Goal: Obtain resource: Download file/media

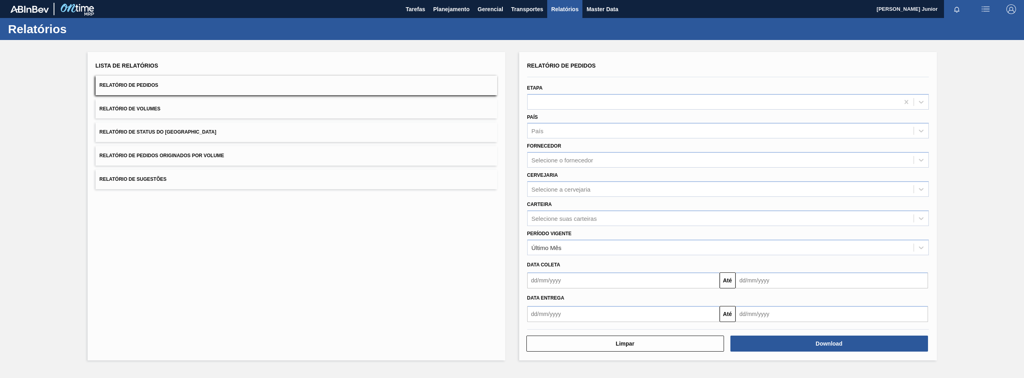
click at [172, 151] on button "Relatório de Pedidos Originados por Volume" at bounding box center [296, 156] width 401 height 20
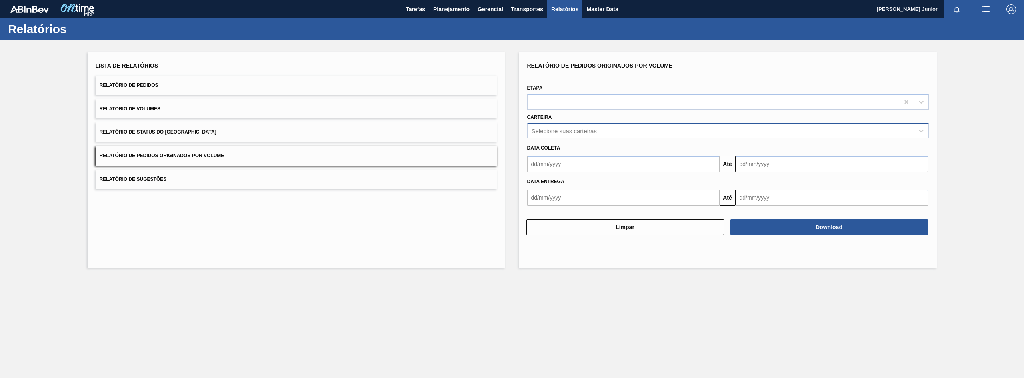
click at [589, 135] on div "Selecione suas carteiras" at bounding box center [720, 131] width 386 height 12
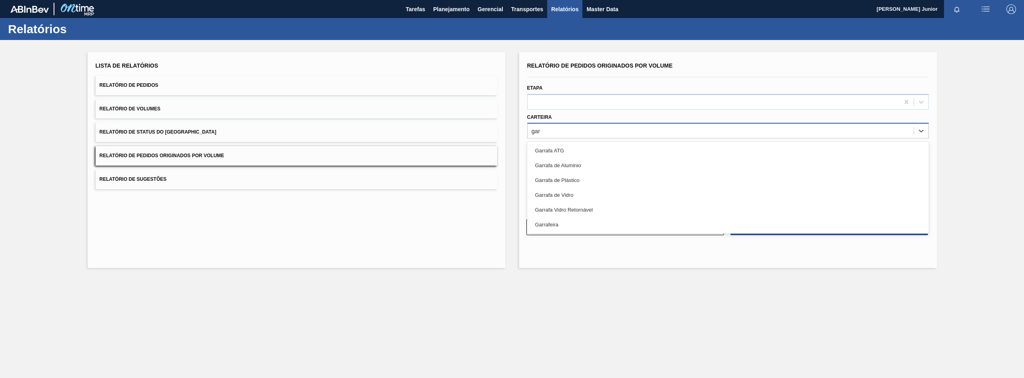
type input "garr"
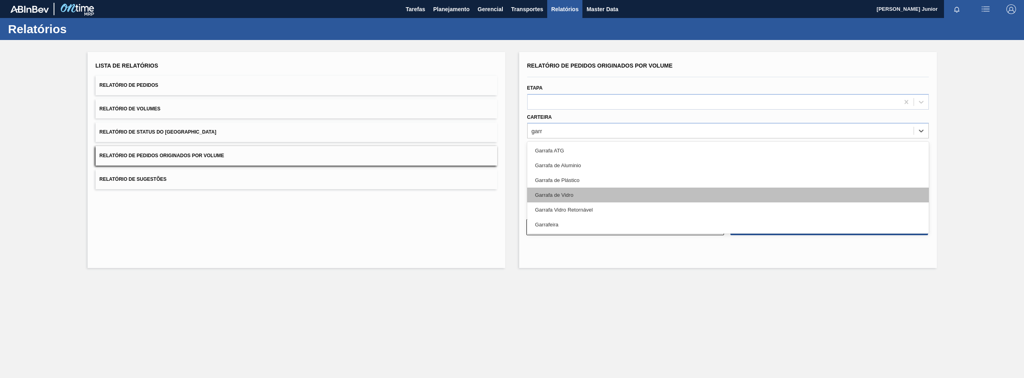
drag, startPoint x: 578, startPoint y: 203, endPoint x: 578, endPoint y: 194, distance: 9.6
click at [578, 194] on div "Garrafa ATG Garrafa de Aluminio Garrafa de Plástico Garrafa [PERSON_NAME] Garra…" at bounding box center [727, 188] width 401 height 92
click at [578, 194] on div "Garrafa de Vidro" at bounding box center [727, 195] width 401 height 15
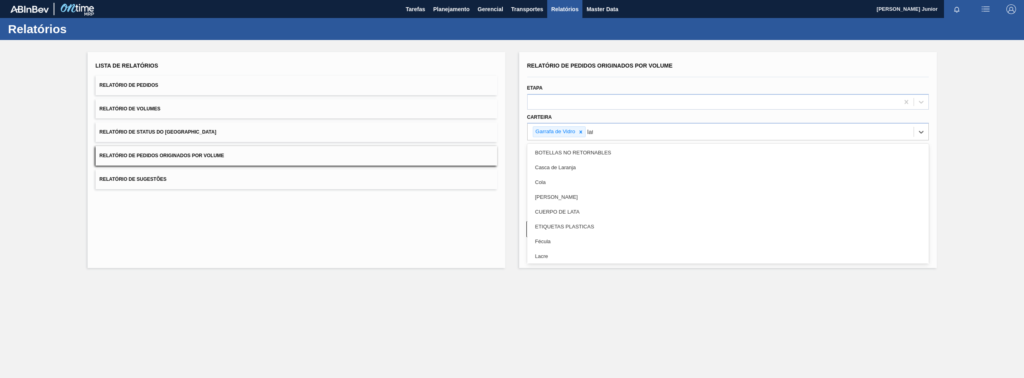
type input "lata"
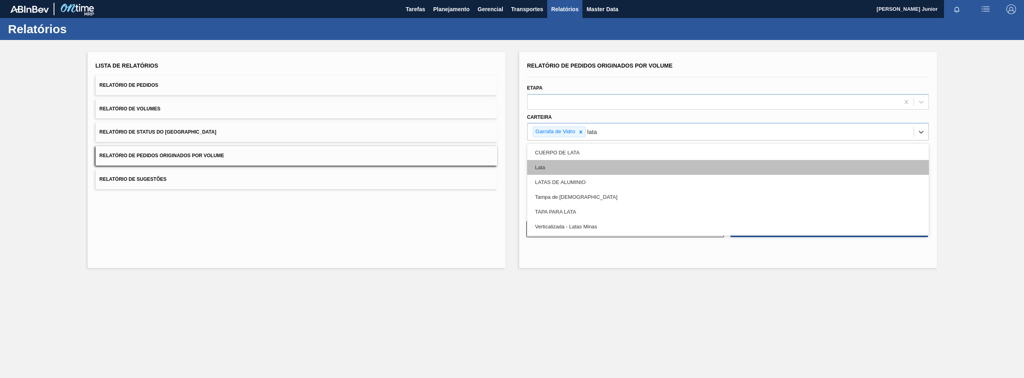
click at [604, 168] on div "Lata" at bounding box center [727, 167] width 401 height 15
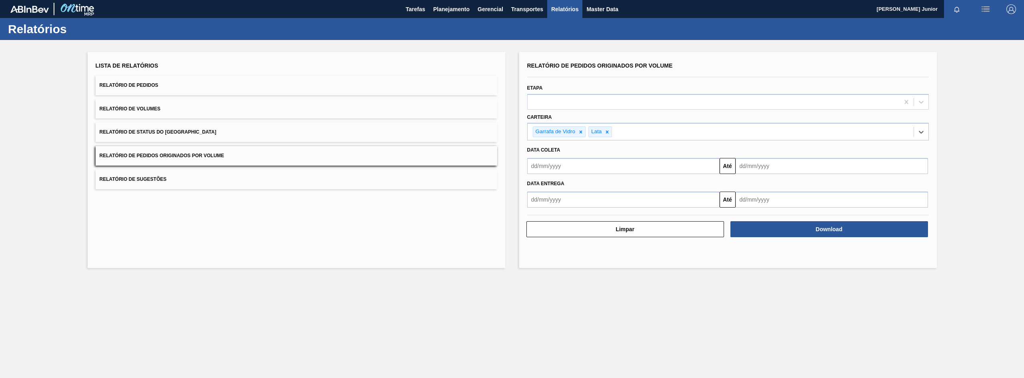
type input "a"
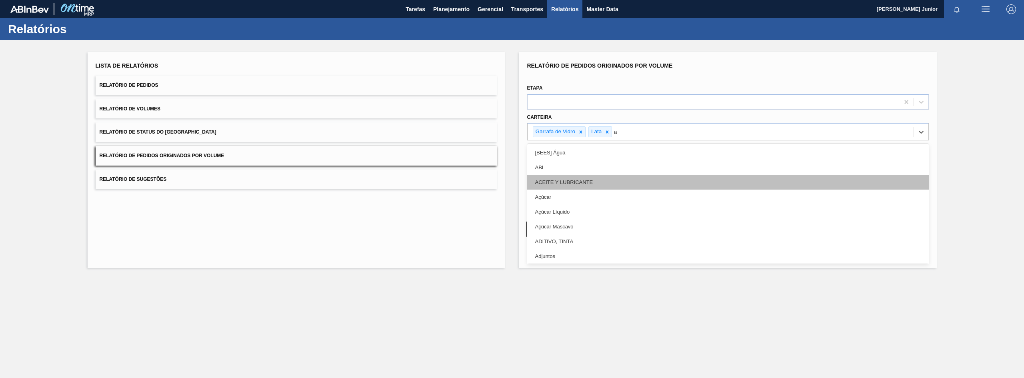
click at [600, 189] on div "ACEITE Y LUBRICANTE" at bounding box center [727, 182] width 401 height 15
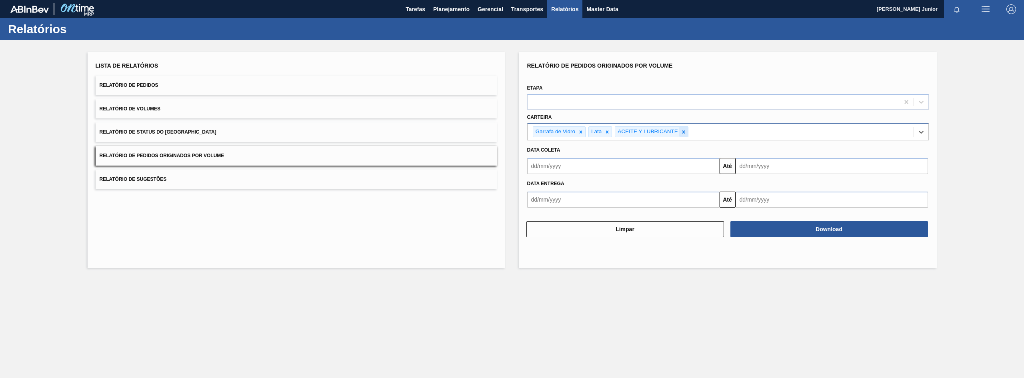
click at [684, 130] on icon at bounding box center [684, 132] width 6 height 6
type input "a"
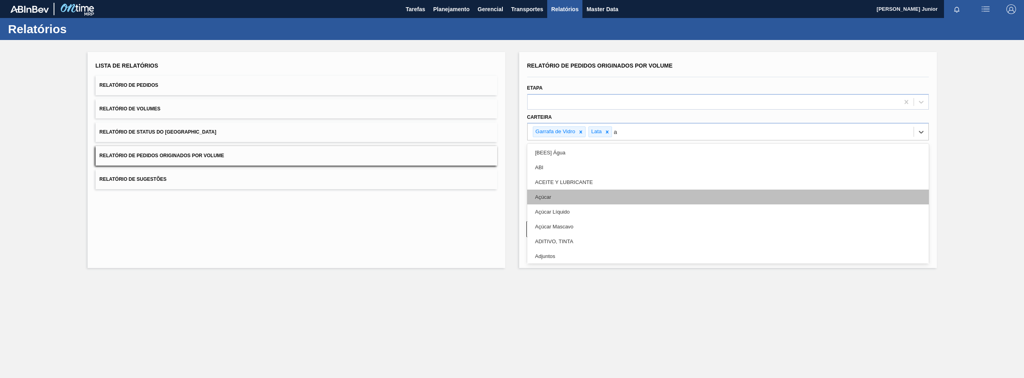
click at [592, 190] on div "Açúcar" at bounding box center [727, 197] width 401 height 15
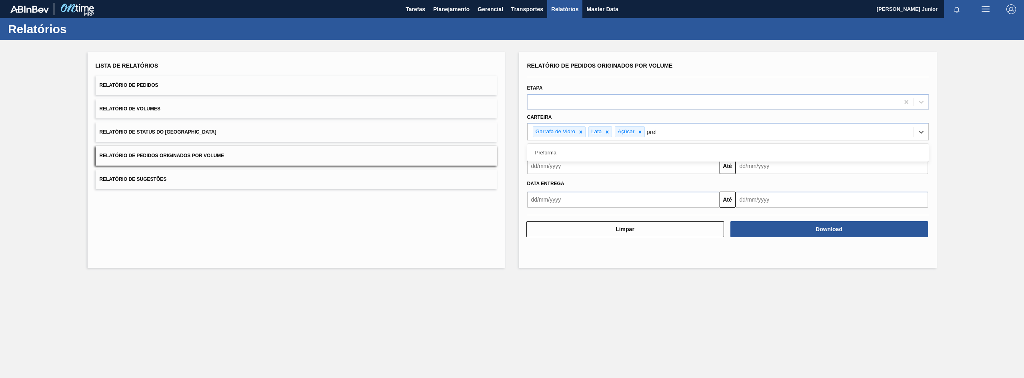
type input "prefo"
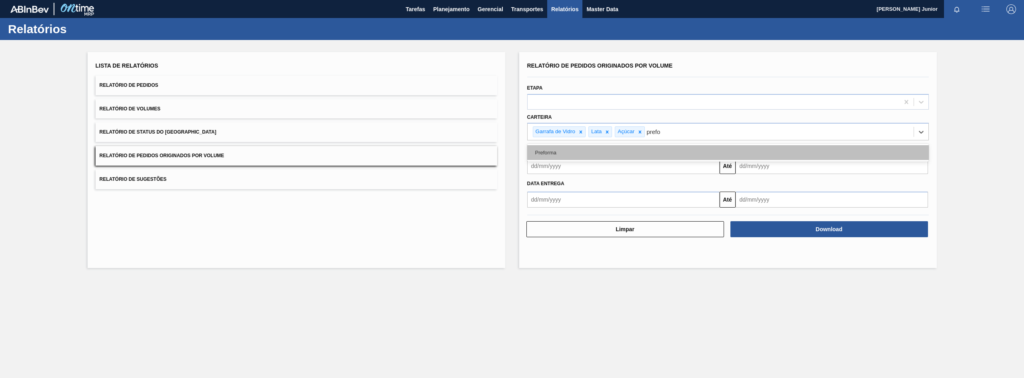
click at [570, 149] on div "Preforma" at bounding box center [727, 152] width 401 height 15
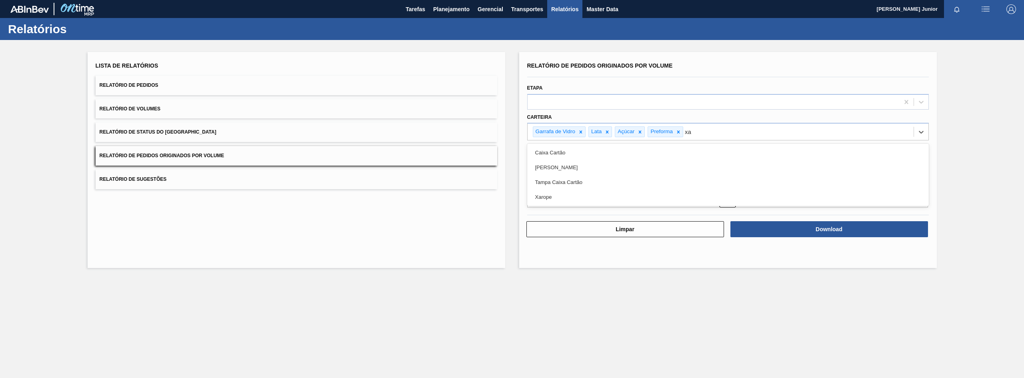
type input "xar"
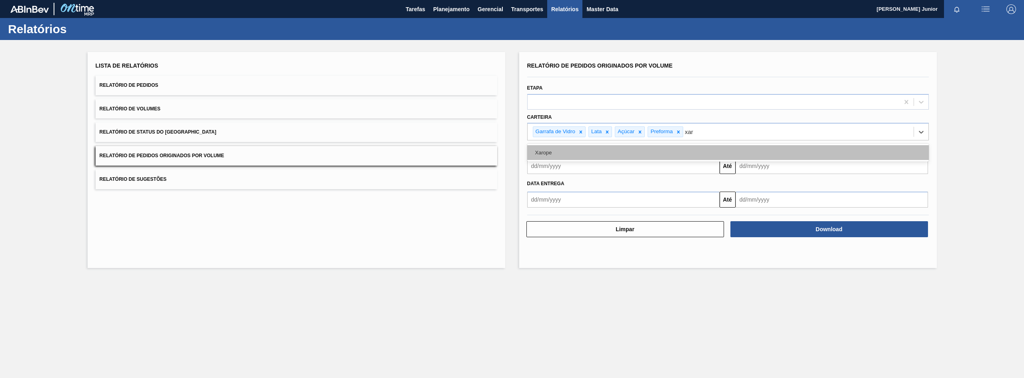
click at [576, 152] on div "Xarope" at bounding box center [727, 152] width 401 height 15
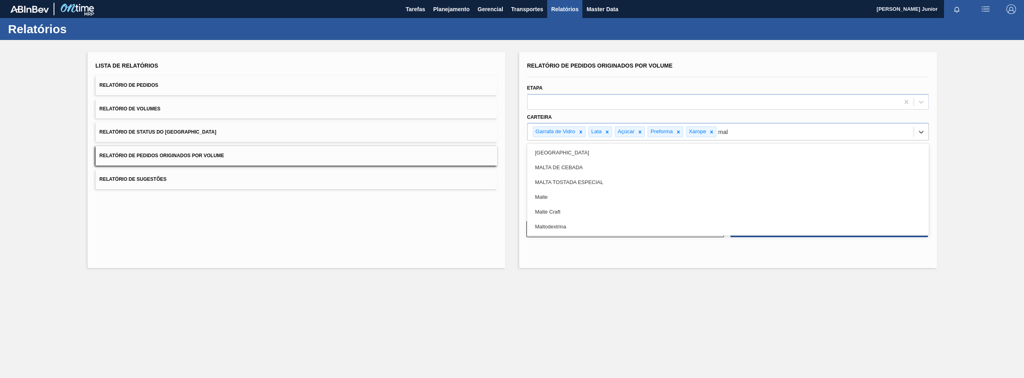
type input "malt"
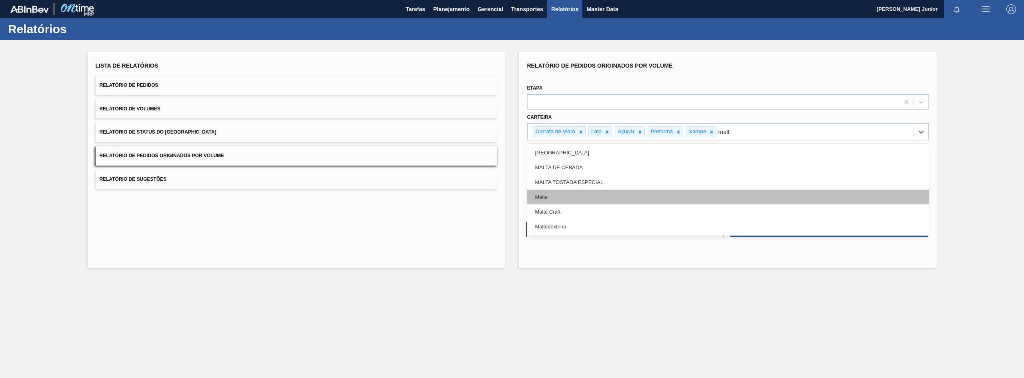
click at [569, 193] on div "Malte" at bounding box center [727, 197] width 401 height 15
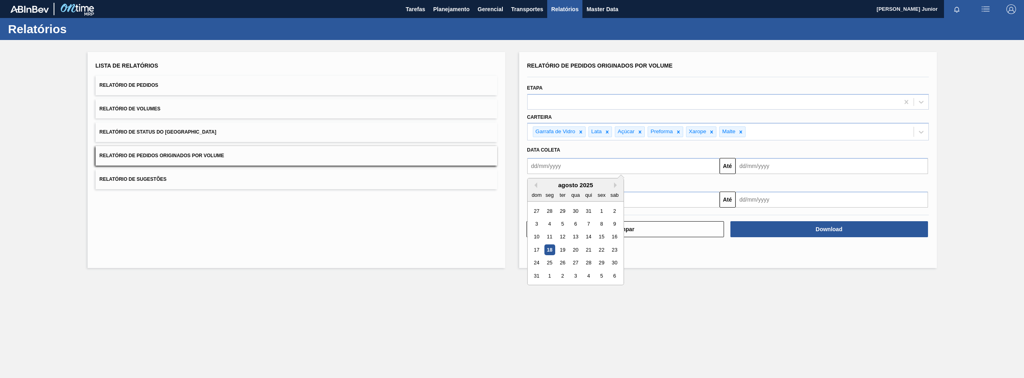
click at [552, 164] on input "text" at bounding box center [623, 166] width 192 height 16
click at [535, 184] on button "Previous Month" at bounding box center [534, 185] width 6 height 6
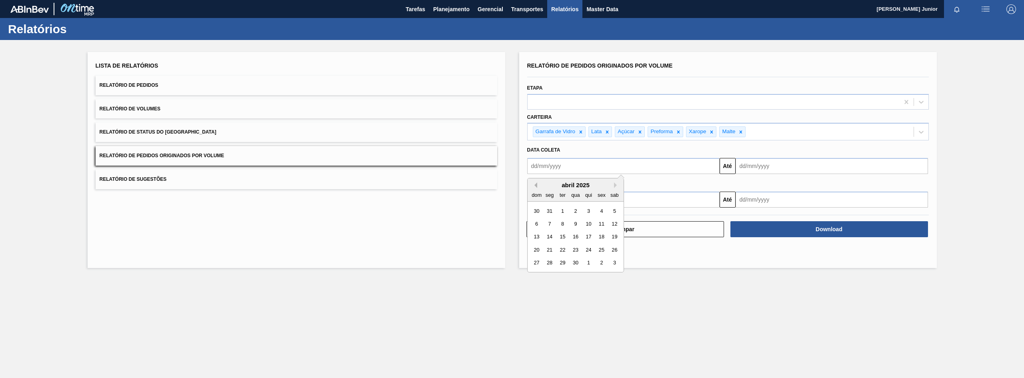
click at [535, 184] on button "Previous Month" at bounding box center [534, 185] width 6 height 6
click at [574, 208] on div "1" at bounding box center [575, 211] width 11 height 11
type input "[DATE]"
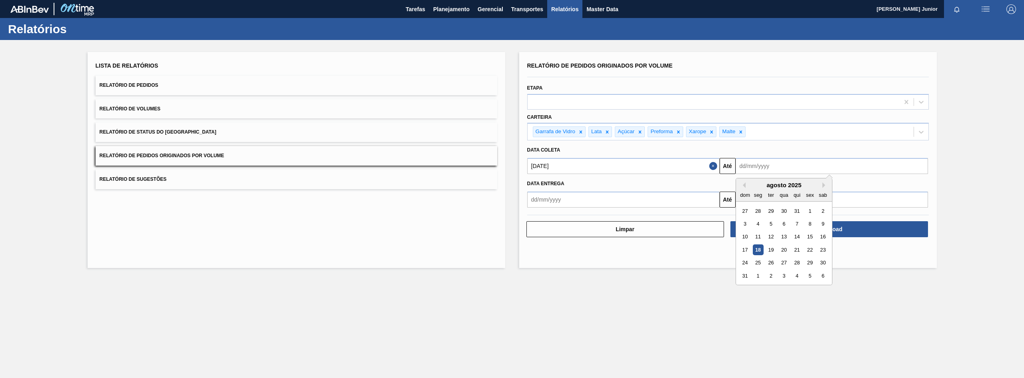
click at [799, 170] on input "text" at bounding box center [831, 166] width 192 height 16
click at [758, 250] on div "18" at bounding box center [757, 249] width 11 height 11
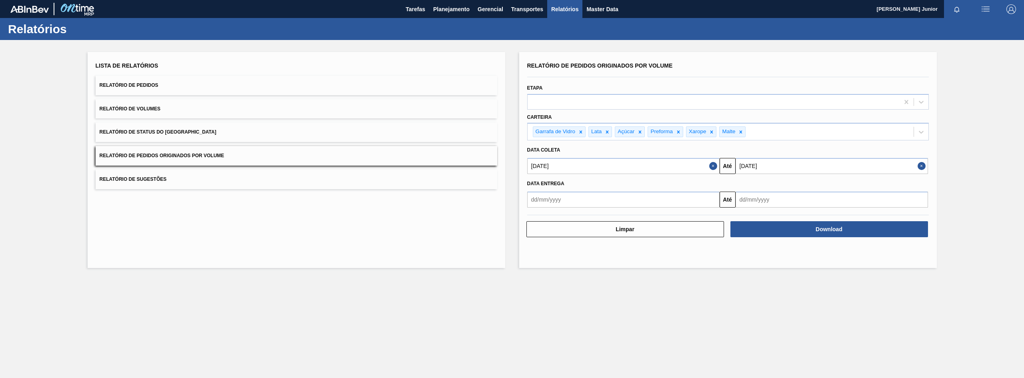
click at [771, 173] on input "[DATE]" at bounding box center [831, 166] width 192 height 16
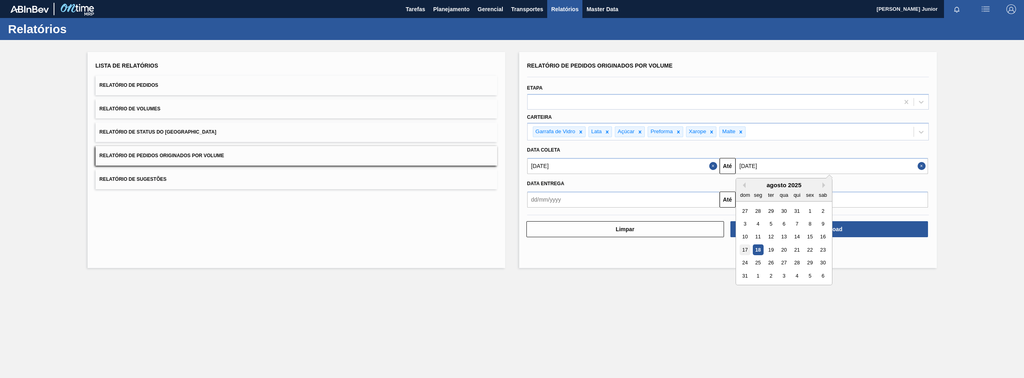
click at [745, 250] on div "17" at bounding box center [744, 249] width 11 height 11
type input "[DATE]"
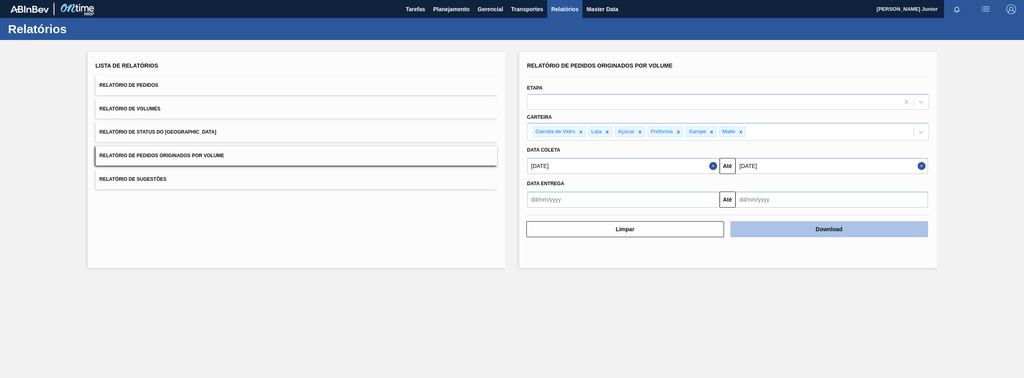
click at [800, 232] on button "Download" at bounding box center [829, 229] width 198 height 16
